Goal: Transaction & Acquisition: Purchase product/service

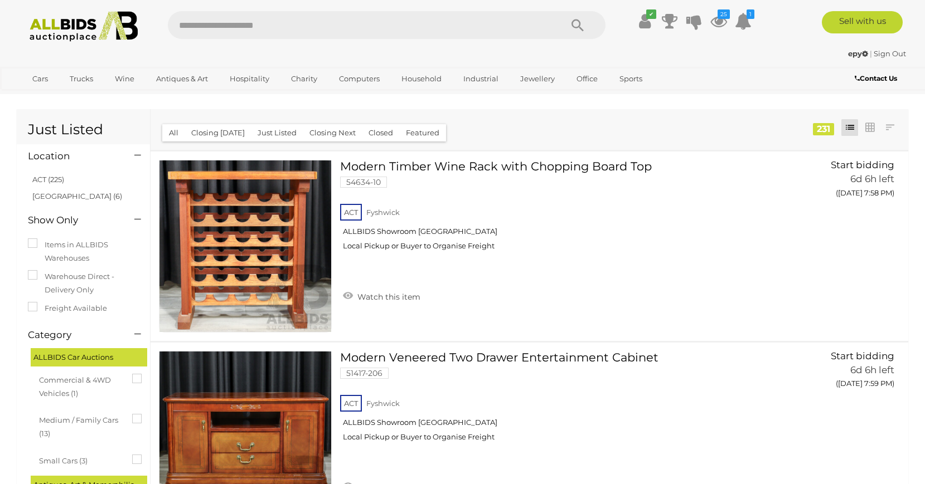
click at [719, 24] on icon at bounding box center [718, 21] width 17 height 20
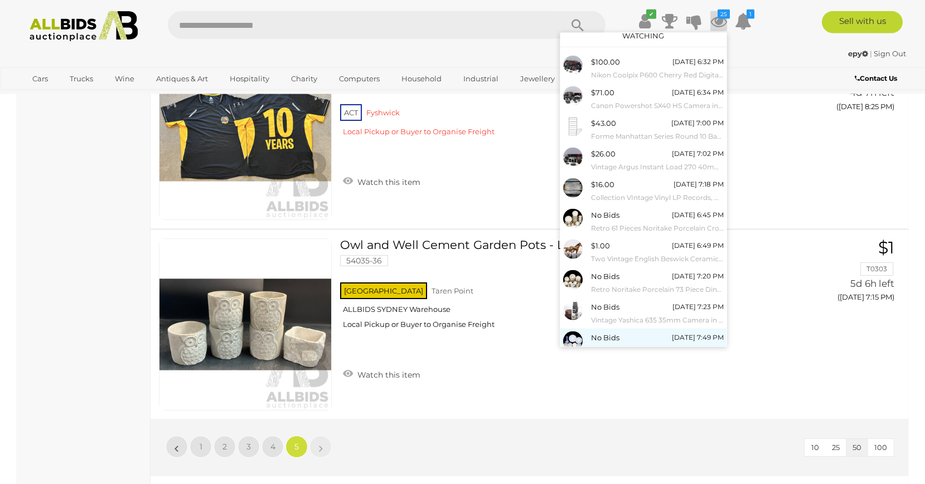
scroll to position [41, 0]
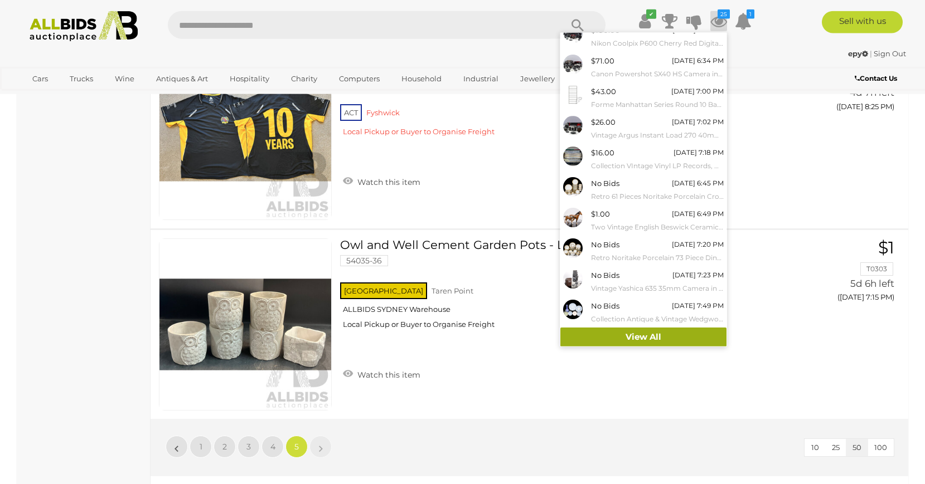
click at [650, 342] on link "View All" at bounding box center [643, 338] width 166 height 20
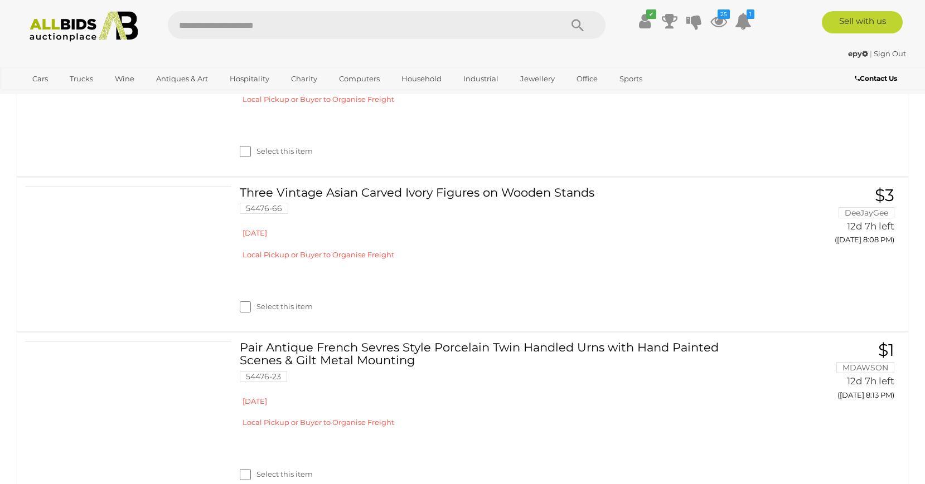
scroll to position [4232, 0]
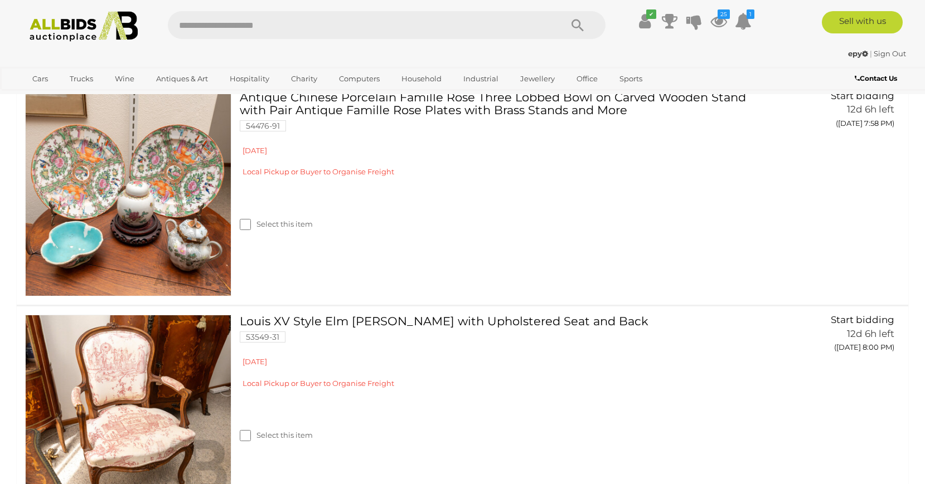
click at [69, 26] on img at bounding box center [83, 26] width 121 height 31
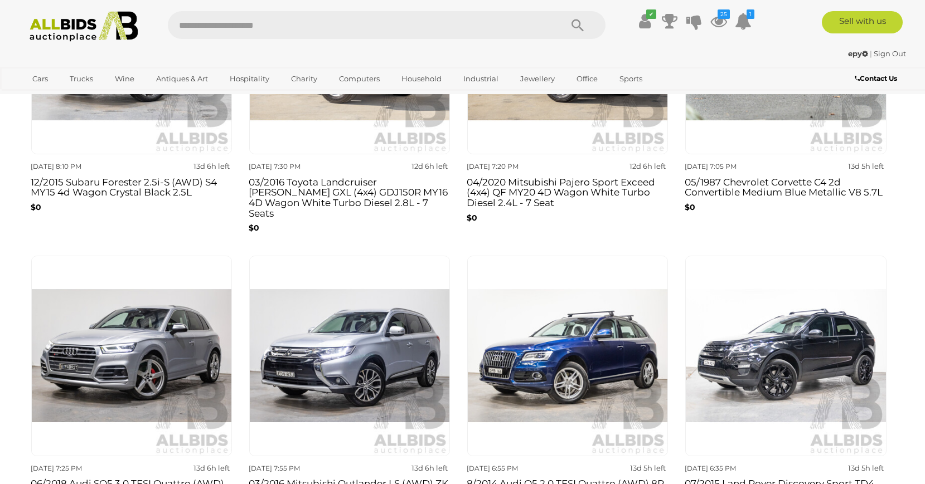
scroll to position [739, 0]
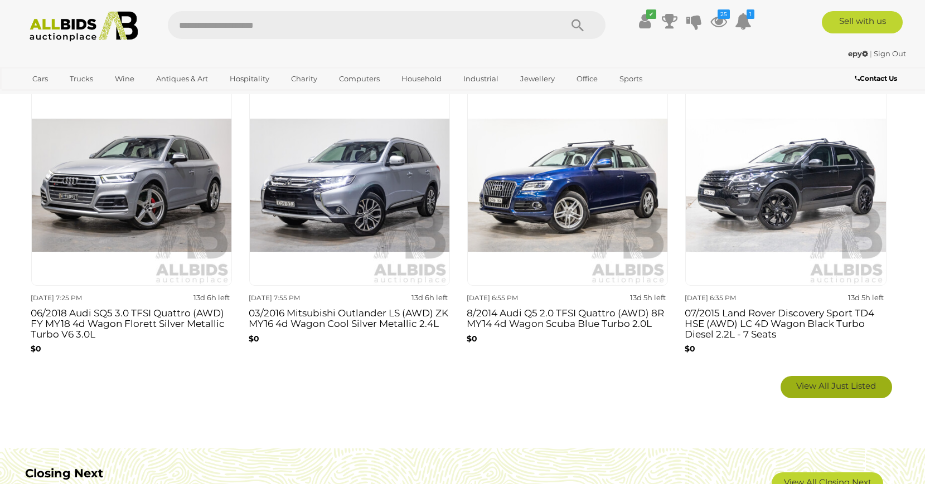
click at [813, 381] on span "View All Just Listed" at bounding box center [836, 386] width 80 height 11
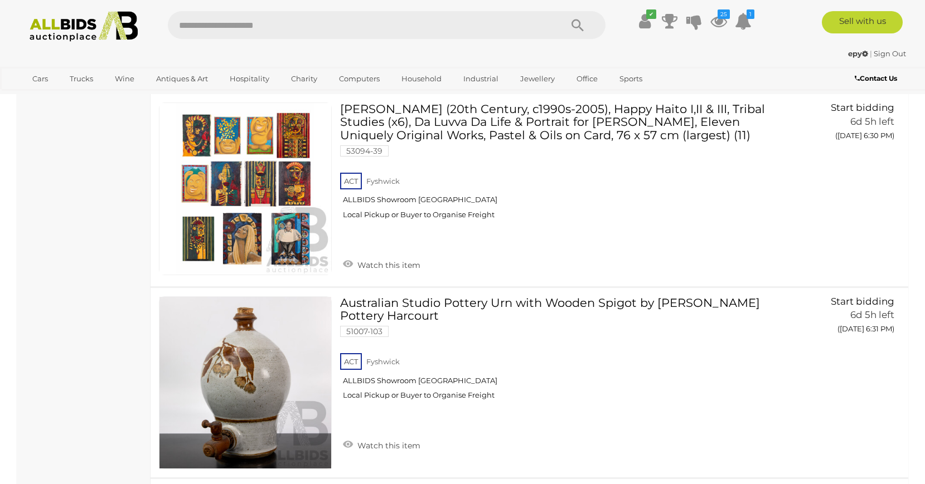
scroll to position [3184, 0]
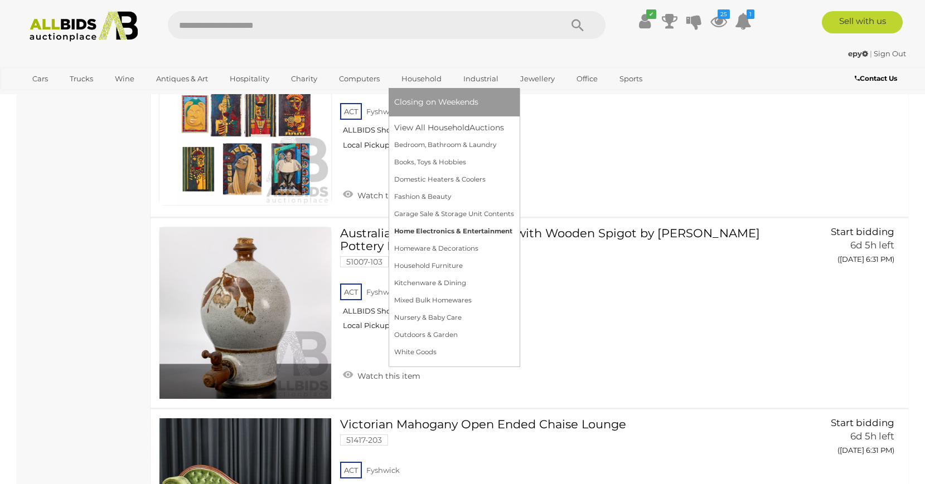
click at [465, 234] on link "Home Electronics & Entertainment" at bounding box center [454, 231] width 120 height 17
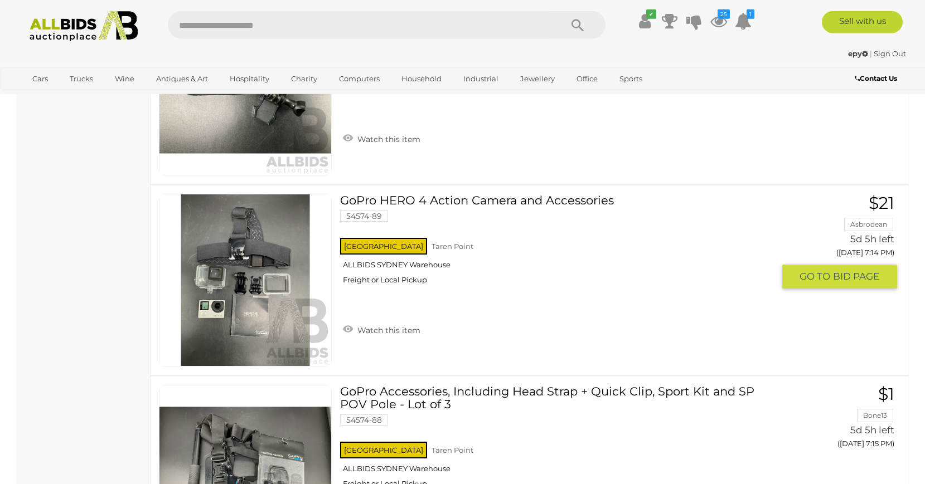
scroll to position [2445, 0]
